Goal: Information Seeking & Learning: Learn about a topic

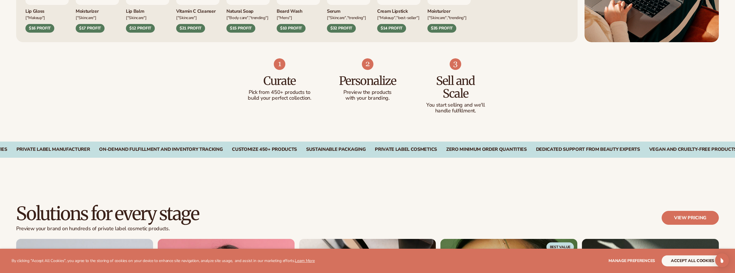
scroll to position [491, 0]
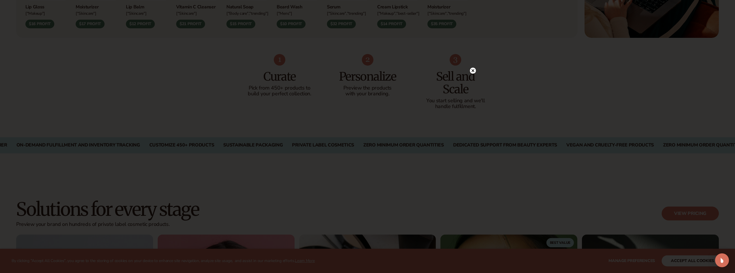
click at [473, 69] on circle at bounding box center [473, 71] width 6 height 6
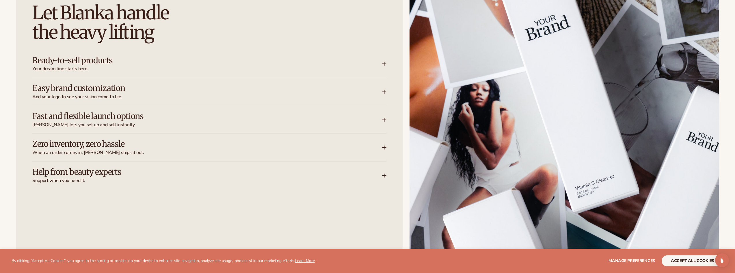
scroll to position [981, 0]
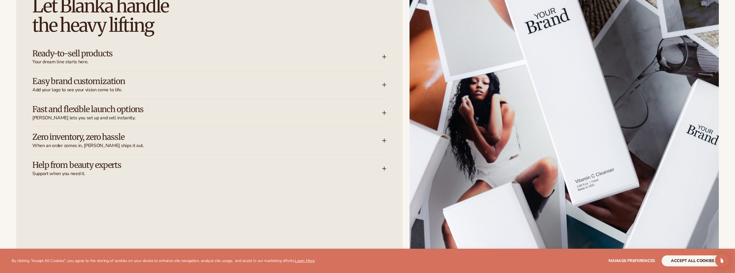
click at [384, 59] on icon at bounding box center [384, 57] width 5 height 5
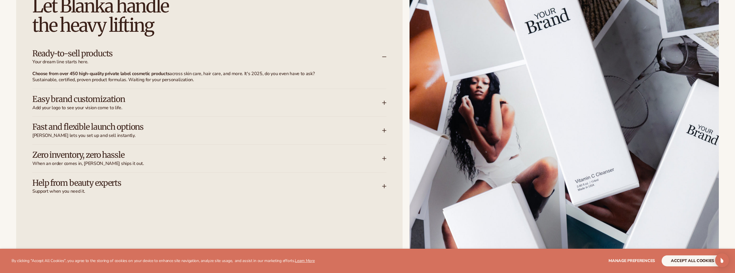
click at [382, 104] on icon at bounding box center [384, 102] width 5 height 5
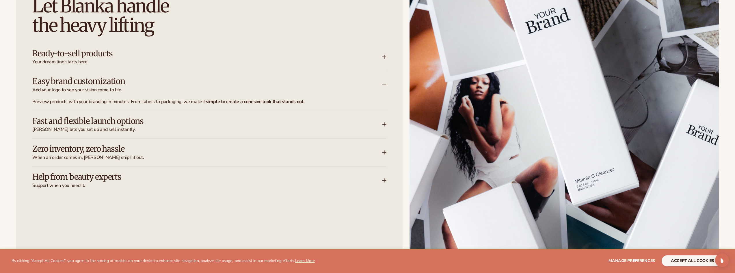
click at [385, 125] on icon at bounding box center [384, 124] width 5 height 5
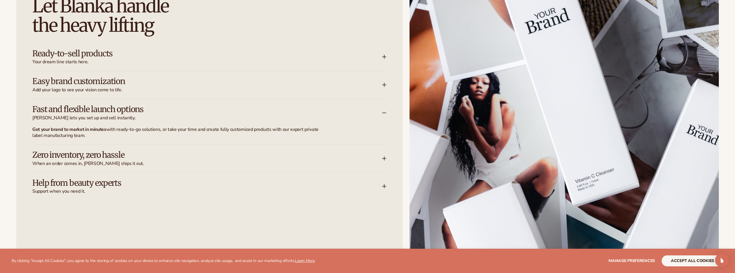
click at [384, 159] on icon at bounding box center [384, 158] width 0 height 4
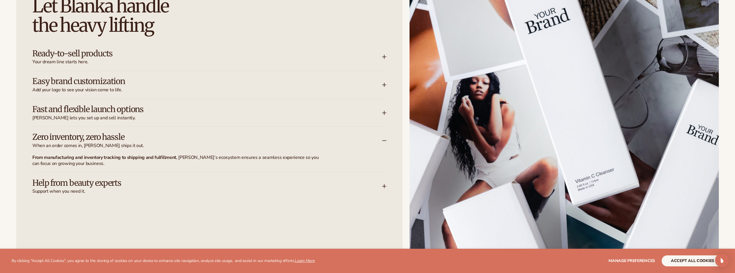
click at [382, 187] on icon at bounding box center [384, 186] width 5 height 5
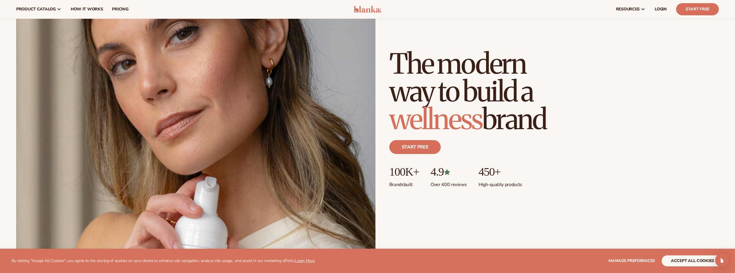
scroll to position [0, 0]
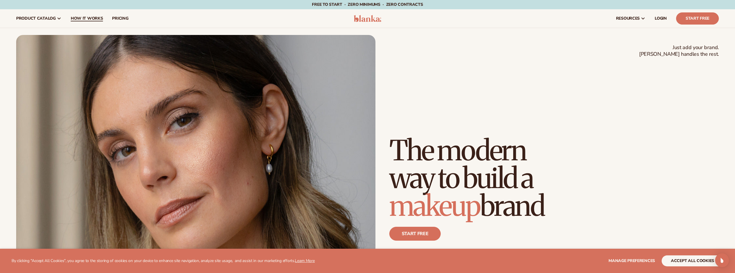
click at [87, 17] on span "How It Works" at bounding box center [87, 18] width 32 height 5
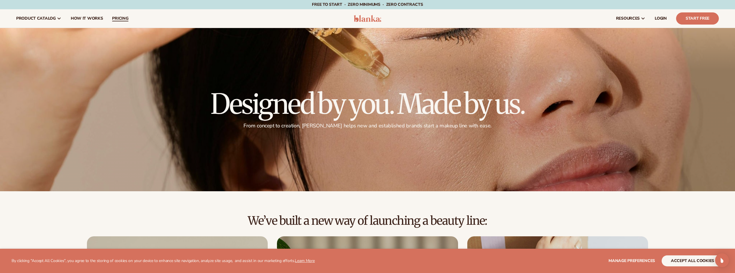
click at [119, 16] on span "pricing" at bounding box center [120, 18] width 16 height 5
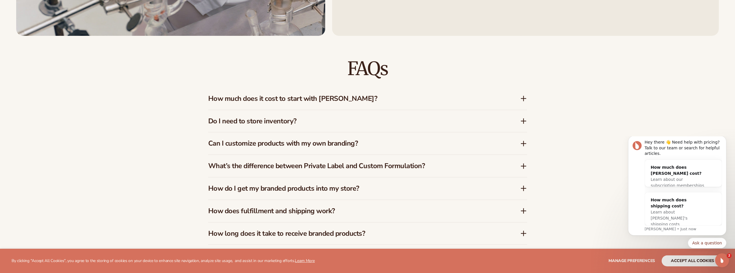
scroll to position [1068, 0]
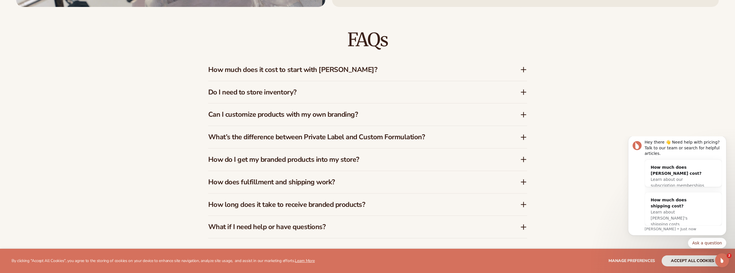
click at [521, 92] on icon at bounding box center [523, 92] width 7 height 7
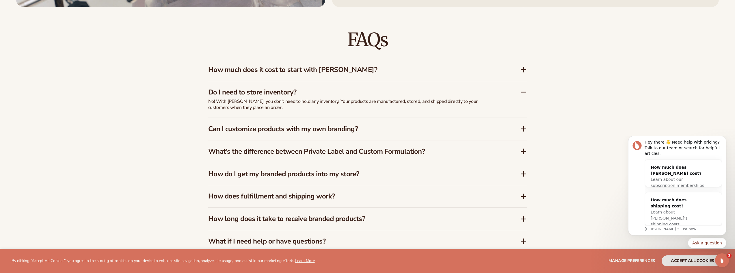
click at [524, 129] on icon at bounding box center [523, 128] width 7 height 7
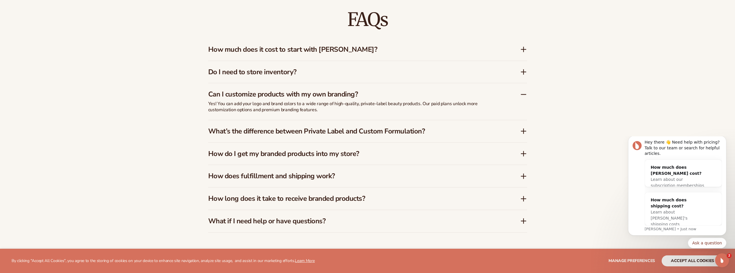
scroll to position [1097, 0]
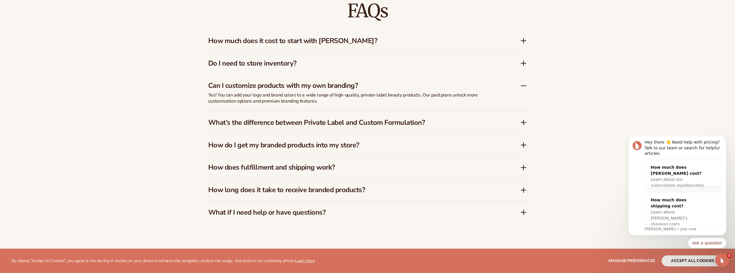
click at [522, 123] on icon at bounding box center [523, 122] width 7 height 7
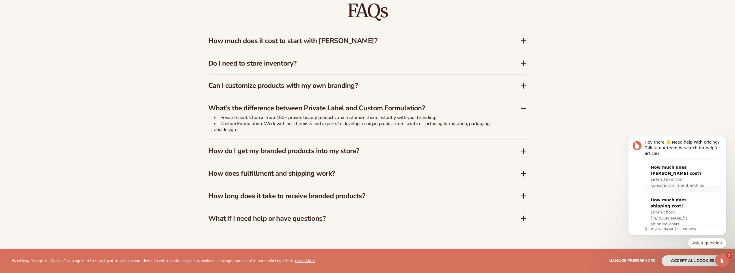
click at [522, 151] on icon at bounding box center [523, 151] width 5 height 0
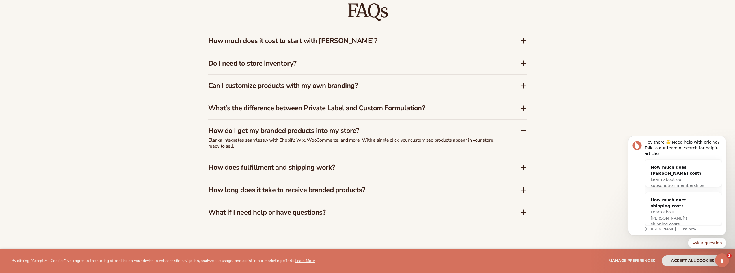
click at [520, 167] on icon at bounding box center [523, 167] width 7 height 7
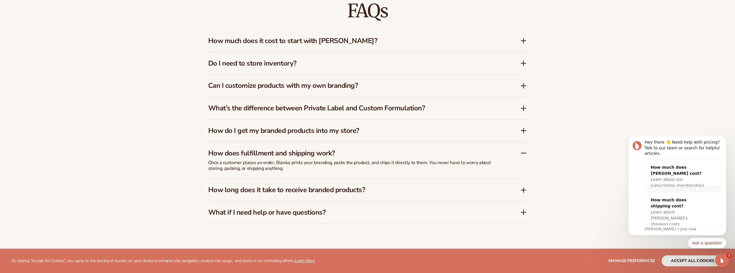
click at [521, 191] on icon at bounding box center [523, 189] width 7 height 7
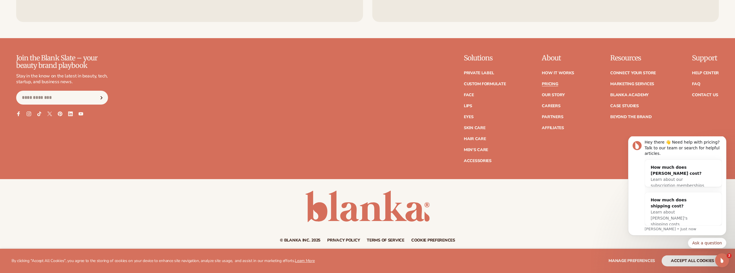
scroll to position [1439, 0]
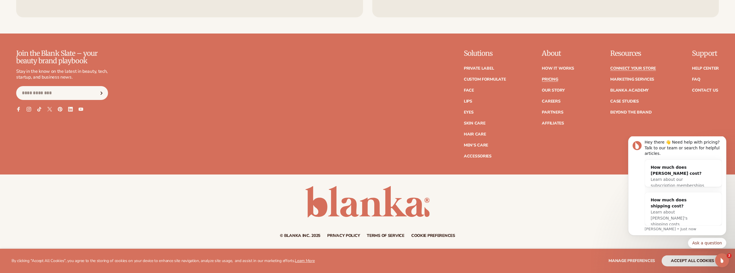
click at [637, 67] on link "Connect your store" at bounding box center [633, 68] width 46 height 4
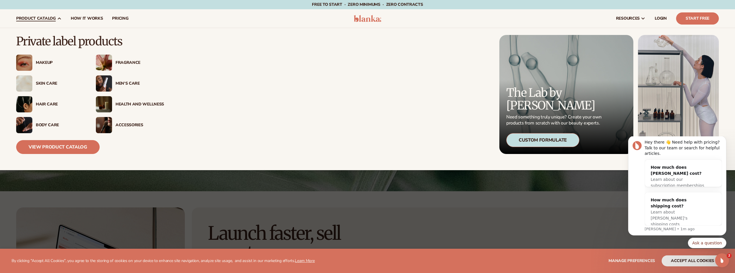
click at [46, 63] on div "Makeup" at bounding box center [60, 62] width 48 height 5
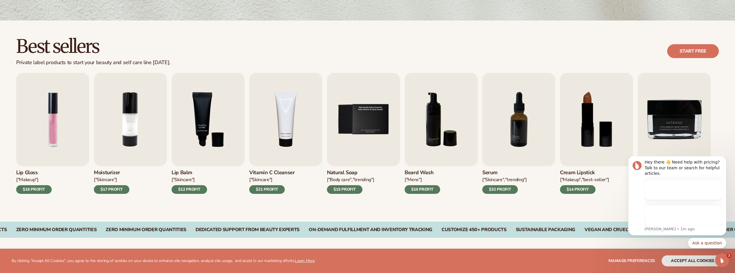
scroll to position [144, 0]
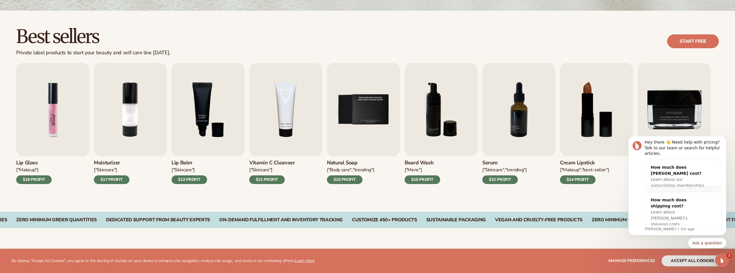
click at [52, 126] on img "1 / 9" at bounding box center [52, 109] width 73 height 93
click at [45, 141] on img "1 / 9" at bounding box center [52, 109] width 73 height 93
click at [27, 162] on h3 "Lip Gloss" at bounding box center [33, 163] width 35 height 6
click at [204, 126] on img "3 / 9" at bounding box center [207, 109] width 73 height 93
click at [196, 178] on div "$12 PROFIT" at bounding box center [188, 179] width 35 height 9
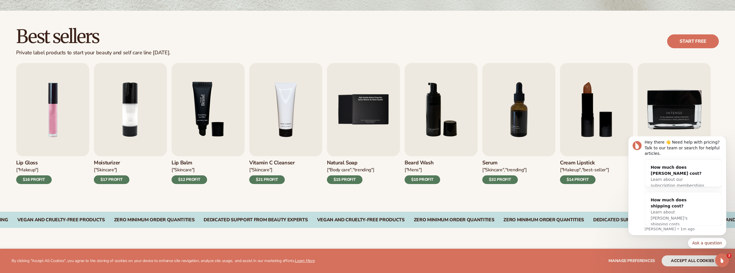
click at [208, 123] on img "3 / 9" at bounding box center [207, 109] width 73 height 93
click at [42, 110] on img "1 / 9" at bounding box center [52, 109] width 73 height 93
click at [702, 43] on link "Start free" at bounding box center [693, 41] width 52 height 14
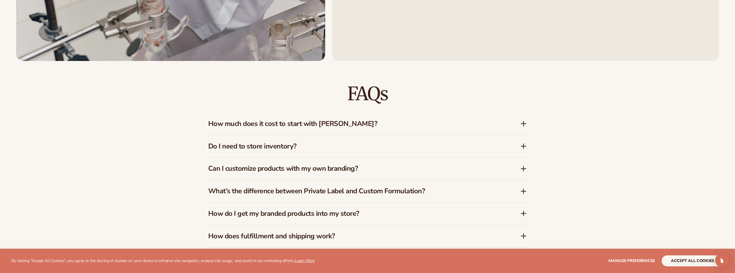
scroll to position [1056, 0]
